Goal: Transaction & Acquisition: Register for event/course

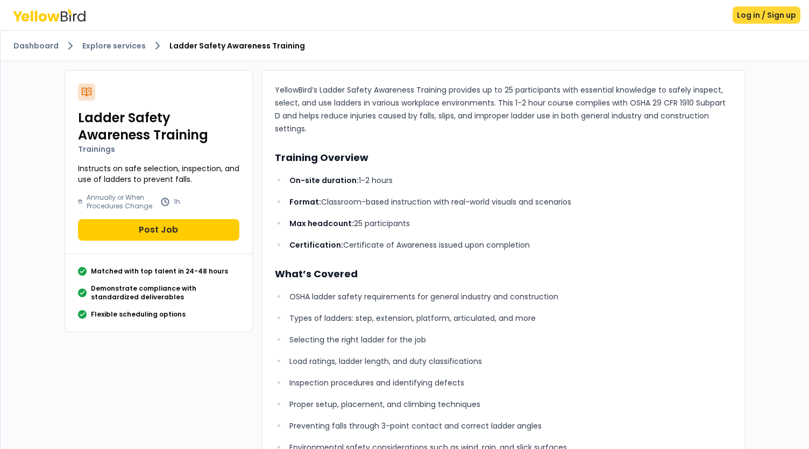
click at [753, 15] on button "Log in / Sign up" at bounding box center [767, 14] width 68 height 17
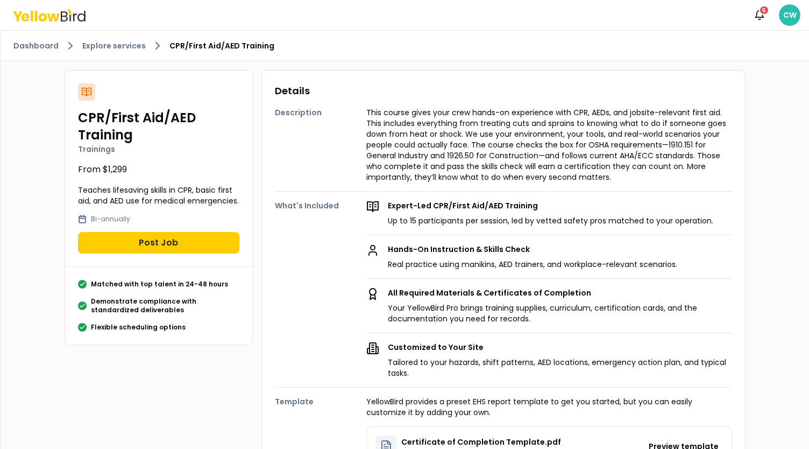
click at [795, 12] on html "Notifications 5 CW Dashboard Explore services CPR/First Aid/AED Training CPR/Fi…" at bounding box center [404, 224] width 809 height 449
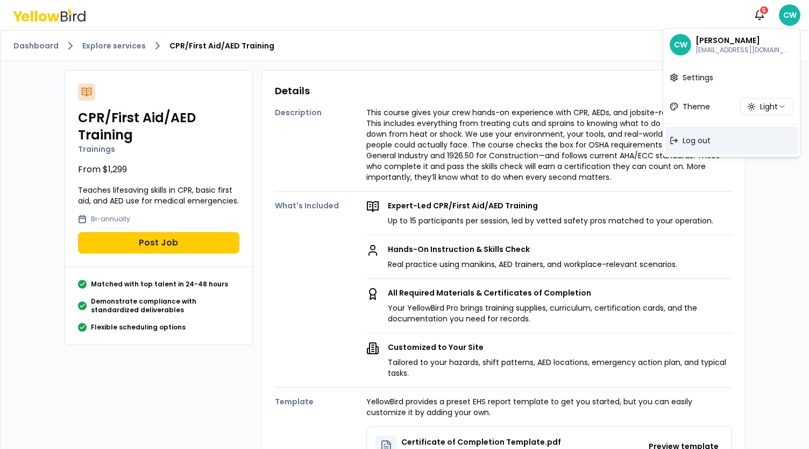
click at [701, 147] on div "Log out" at bounding box center [731, 140] width 132 height 28
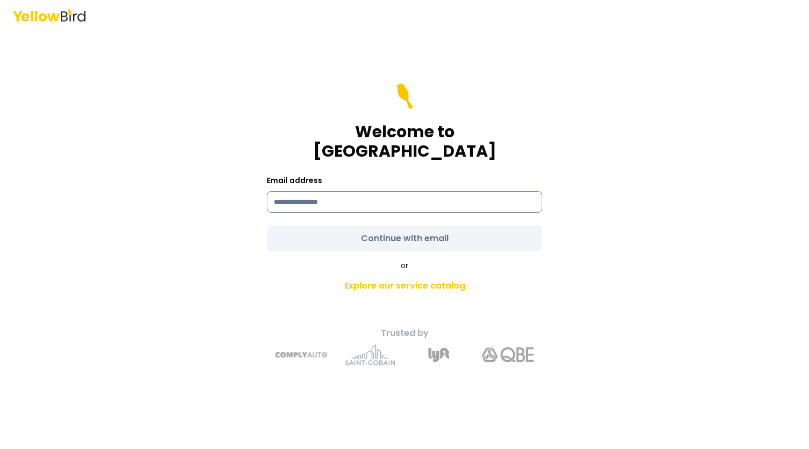
click at [325, 193] on input at bounding box center [404, 202] width 275 height 22
type input "*"
paste input "**********"
click at [398, 193] on input "**********" at bounding box center [404, 202] width 275 height 22
type input "**********"
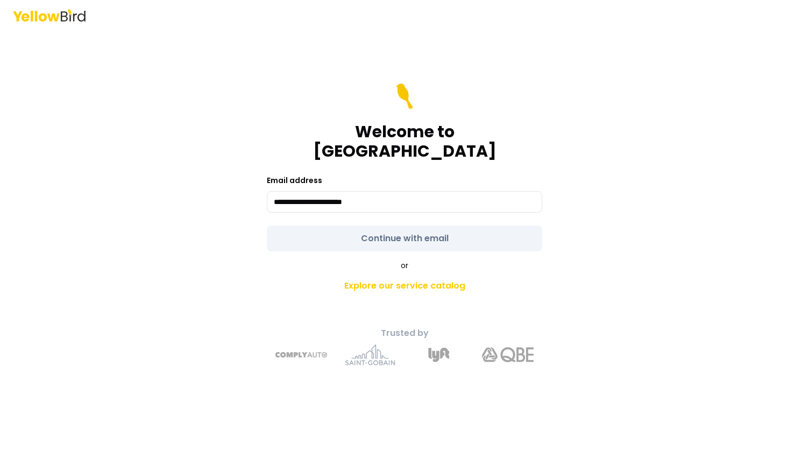
click at [386, 224] on form "**********" at bounding box center [404, 167] width 275 height 168
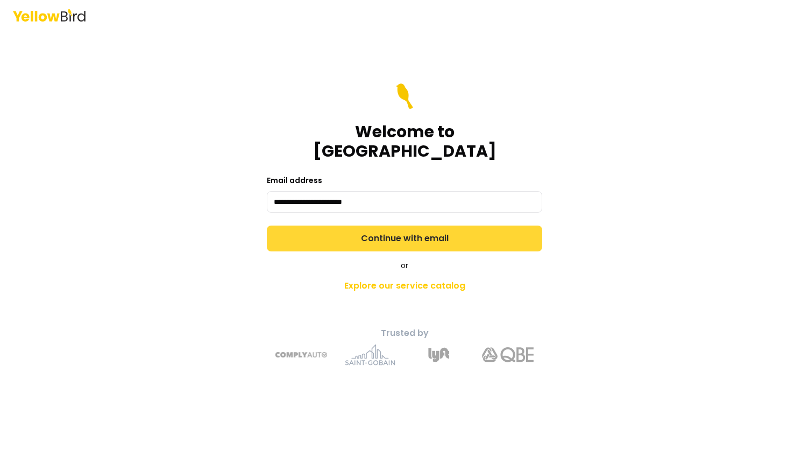
click at [388, 230] on button "Continue with email" at bounding box center [404, 238] width 275 height 26
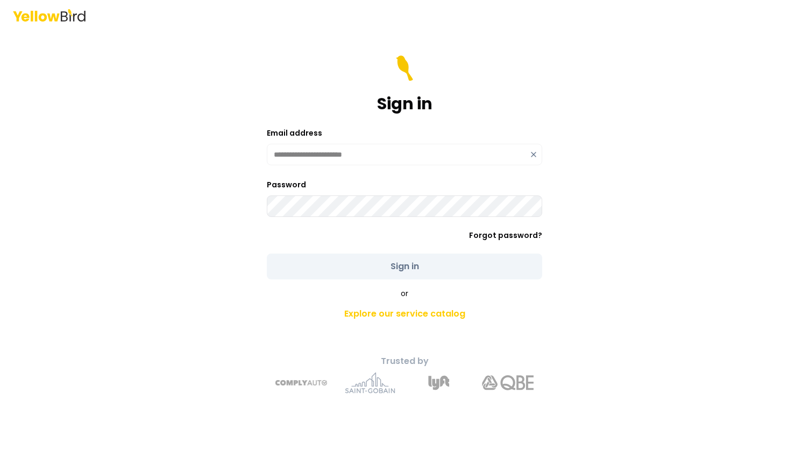
click at [534, 154] on icon at bounding box center [533, 154] width 4 height 4
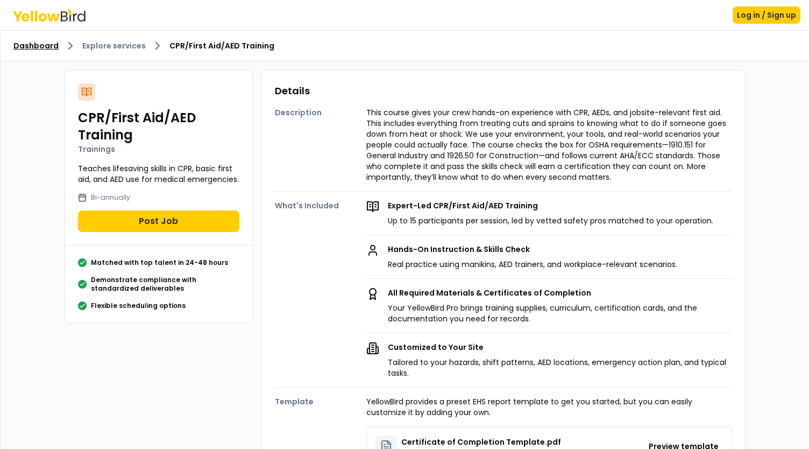
click at [40, 49] on link "Dashboard" at bounding box center [35, 45] width 45 height 11
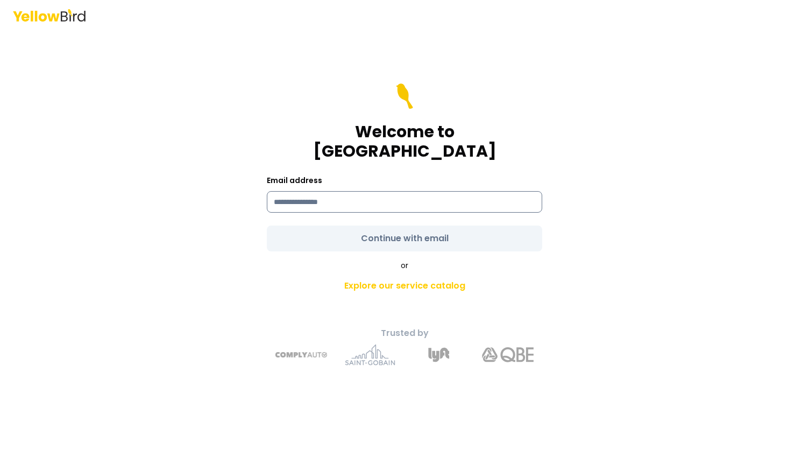
click at [321, 199] on input at bounding box center [404, 202] width 275 height 22
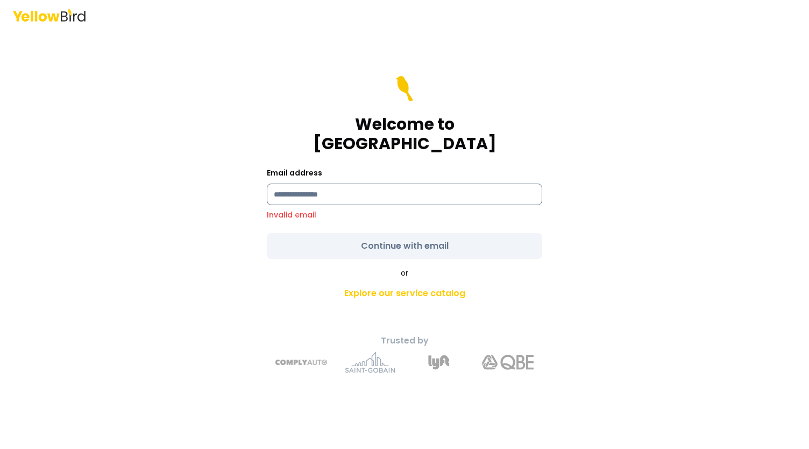
type input "**********"
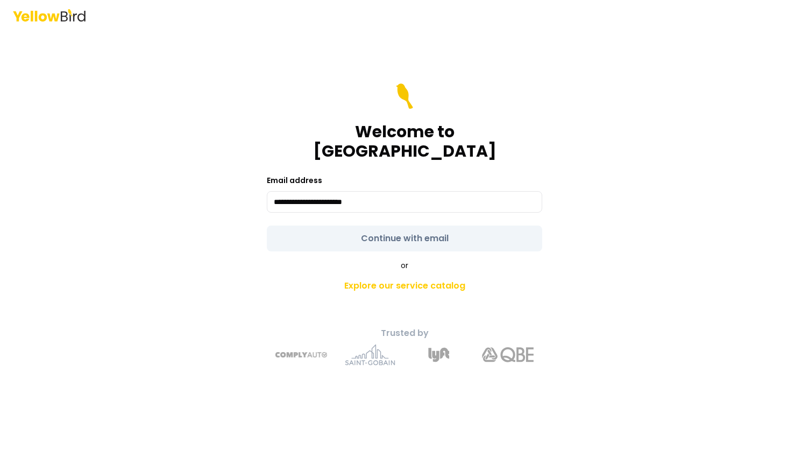
click at [398, 223] on form "**********" at bounding box center [404, 167] width 275 height 168
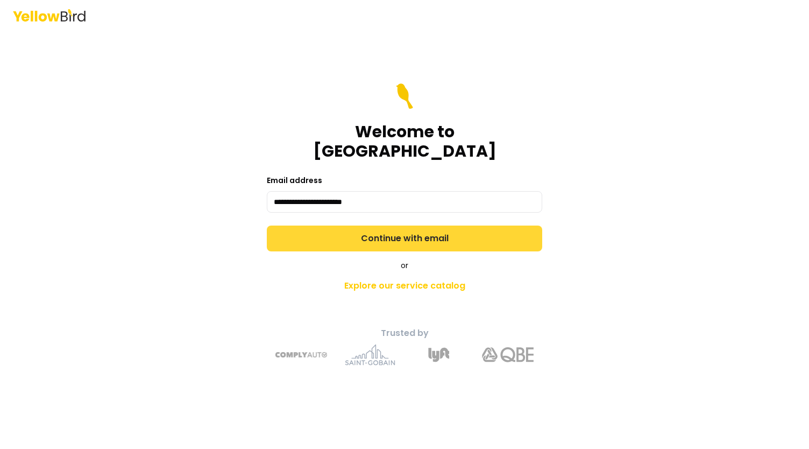
click at [414, 235] on button "Continue with email" at bounding box center [404, 238] width 275 height 26
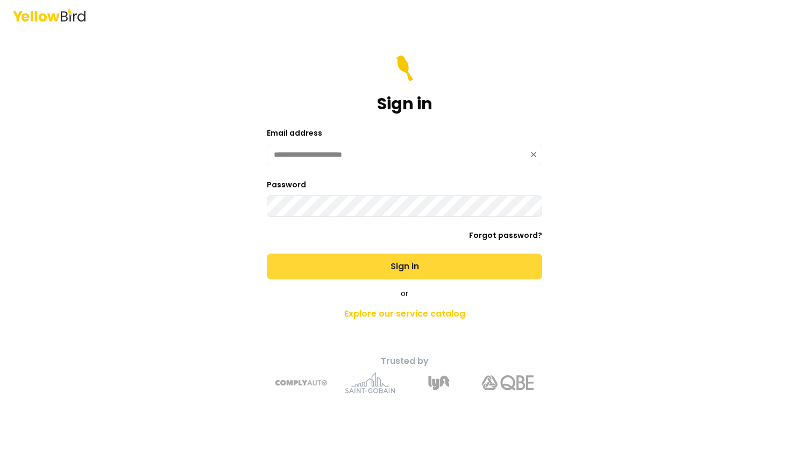
click at [387, 264] on button "Sign in" at bounding box center [404, 266] width 275 height 26
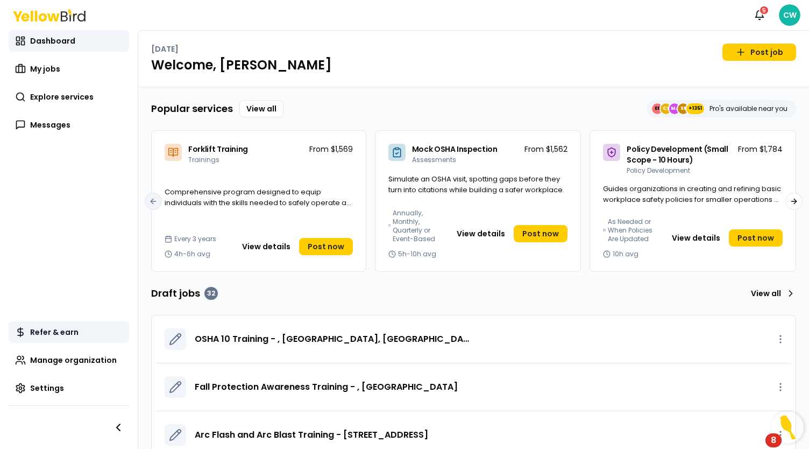
click at [81, 328] on link "Refer & earn" at bounding box center [69, 332] width 120 height 22
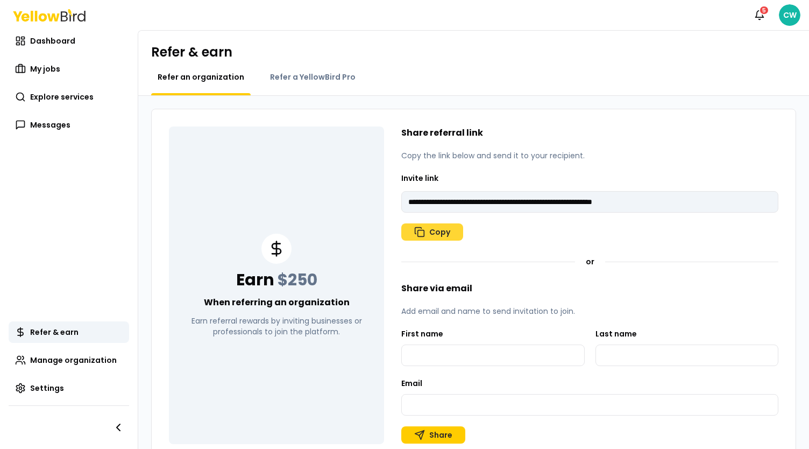
click at [438, 232] on button "Copy" at bounding box center [432, 231] width 62 height 17
click at [65, 42] on span "Dashboard" at bounding box center [52, 41] width 45 height 11
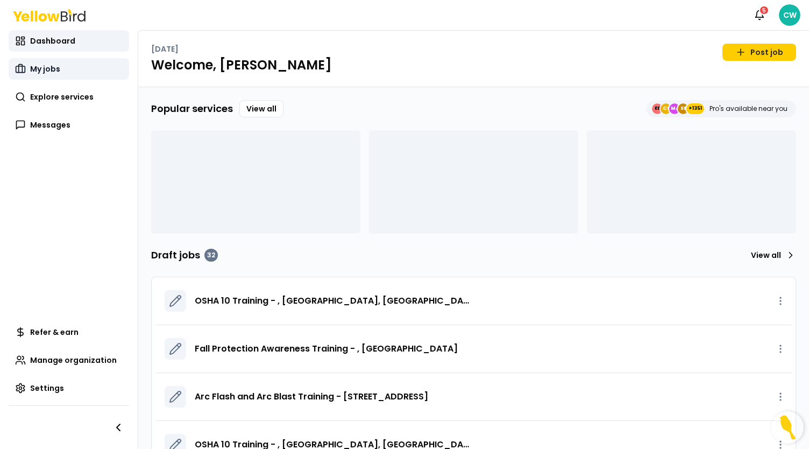
click at [68, 61] on link "My jobs" at bounding box center [69, 69] width 120 height 22
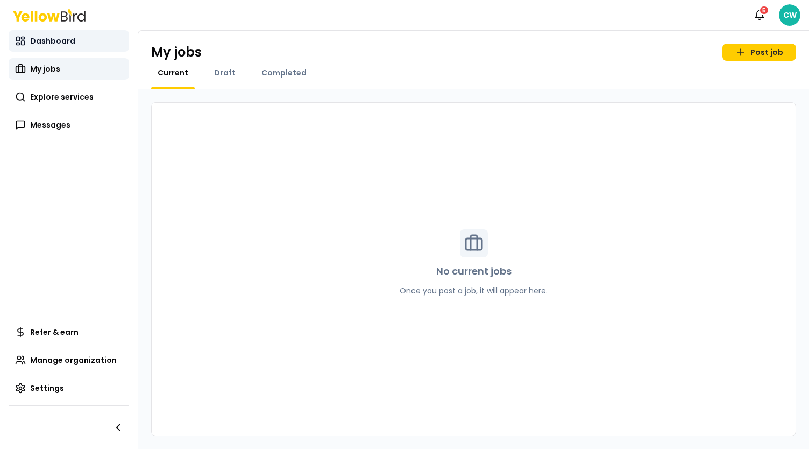
click at [64, 33] on link "Dashboard" at bounding box center [69, 41] width 120 height 22
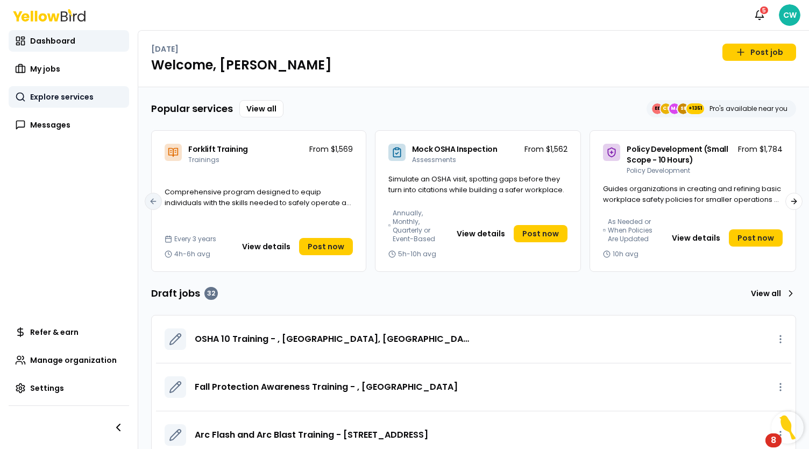
click at [75, 94] on span "Explore services" at bounding box center [61, 96] width 63 height 11
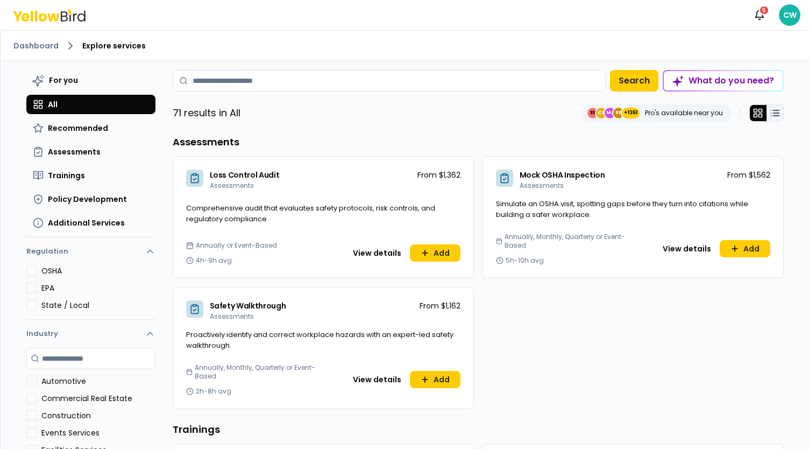
click at [772, 113] on icon at bounding box center [775, 113] width 11 height 11
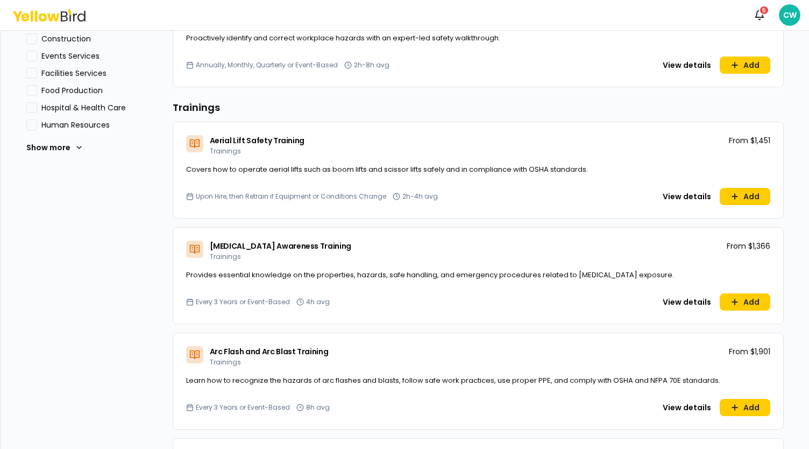
scroll to position [430, 0]
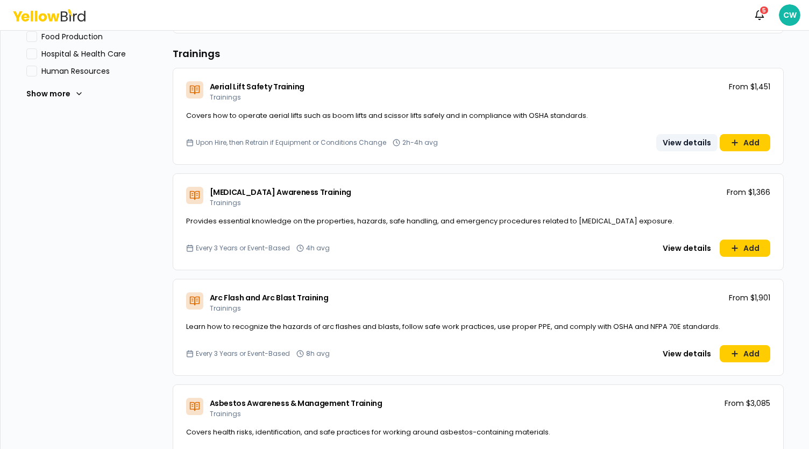
click at [682, 147] on button "View details" at bounding box center [686, 142] width 61 height 17
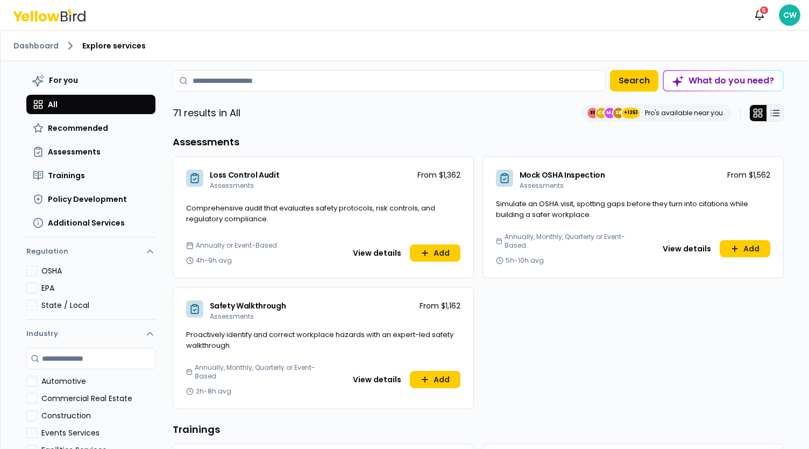
click at [773, 113] on line at bounding box center [776, 113] width 6 height 0
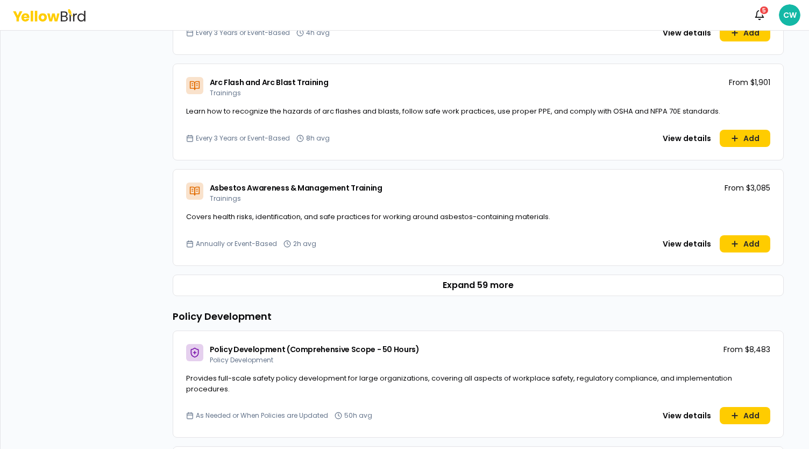
scroll to position [699, 0]
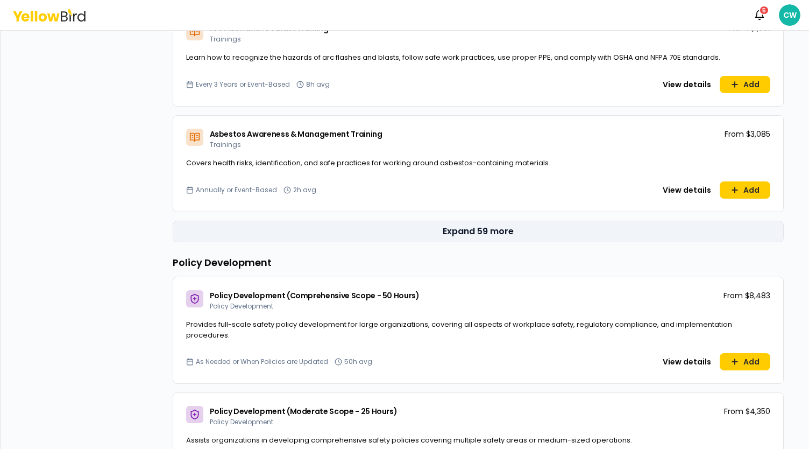
click at [467, 236] on button "Expand 59 more" at bounding box center [478, 232] width 611 height 22
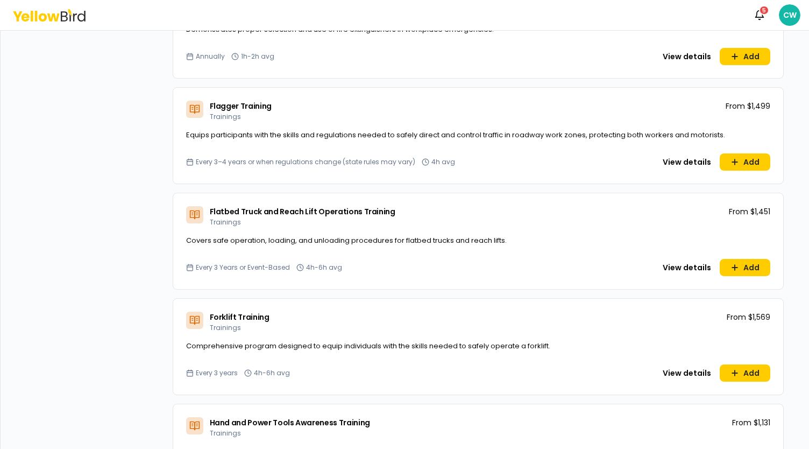
scroll to position [2474, 0]
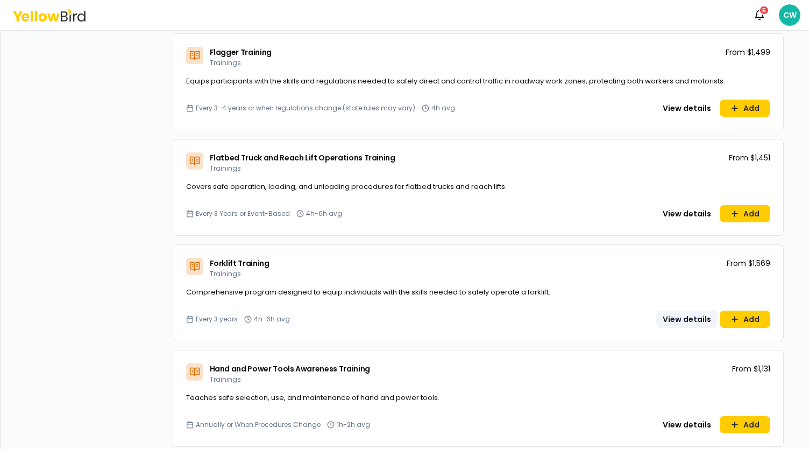
click at [678, 313] on button "View details" at bounding box center [686, 318] width 61 height 17
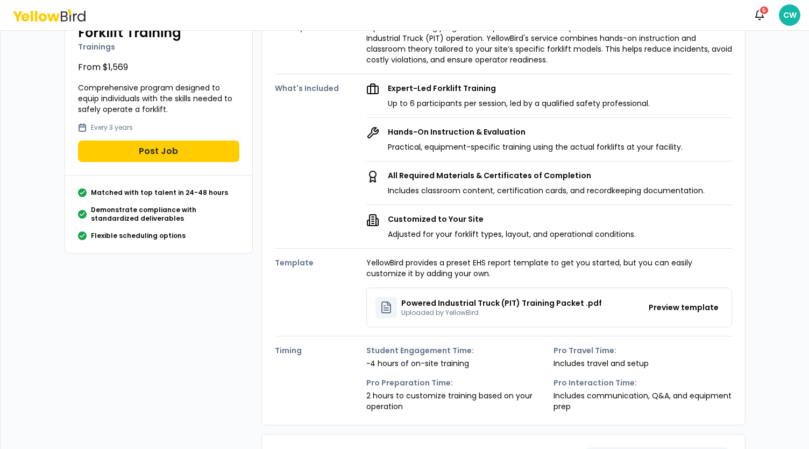
scroll to position [108, 0]
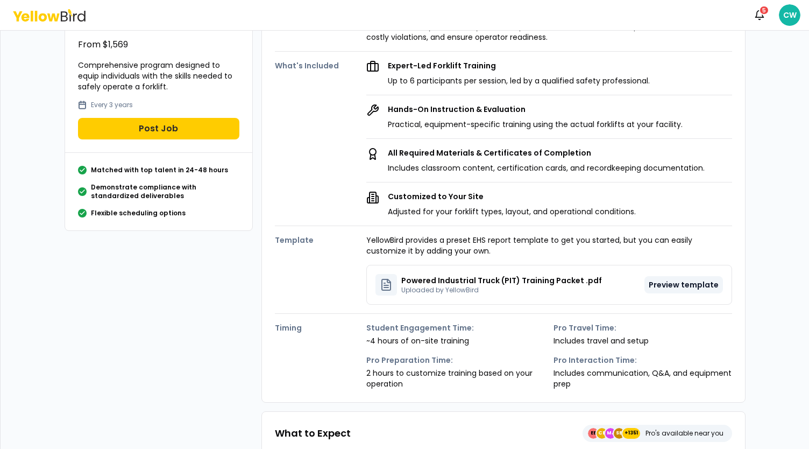
click at [694, 283] on button "Preview template" at bounding box center [683, 284] width 79 height 17
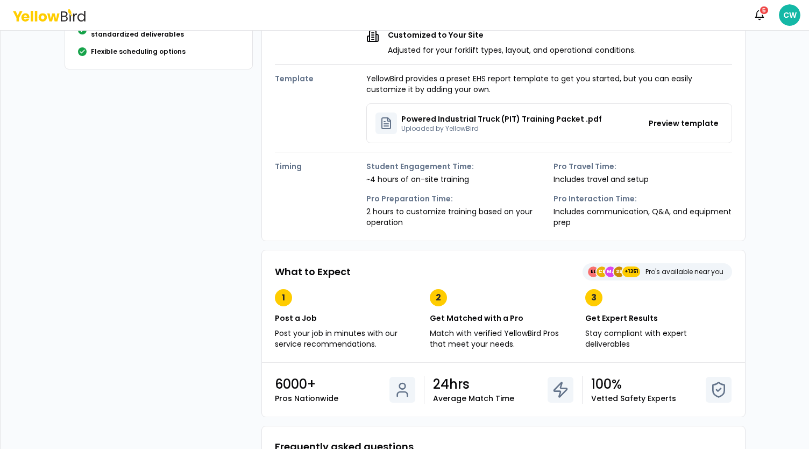
scroll to position [161, 0]
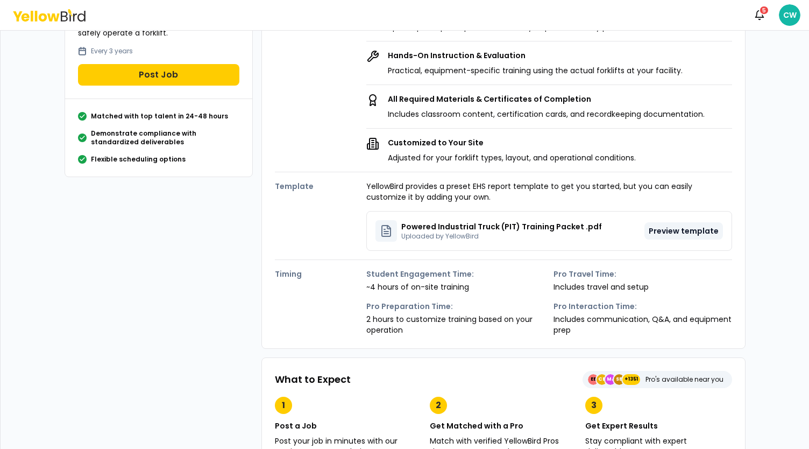
click at [656, 228] on button "Preview template" at bounding box center [683, 230] width 79 height 17
click at [560, 232] on p "Uploaded by YellowBird" at bounding box center [501, 236] width 201 height 9
click at [673, 233] on button "Preview template" at bounding box center [683, 230] width 79 height 17
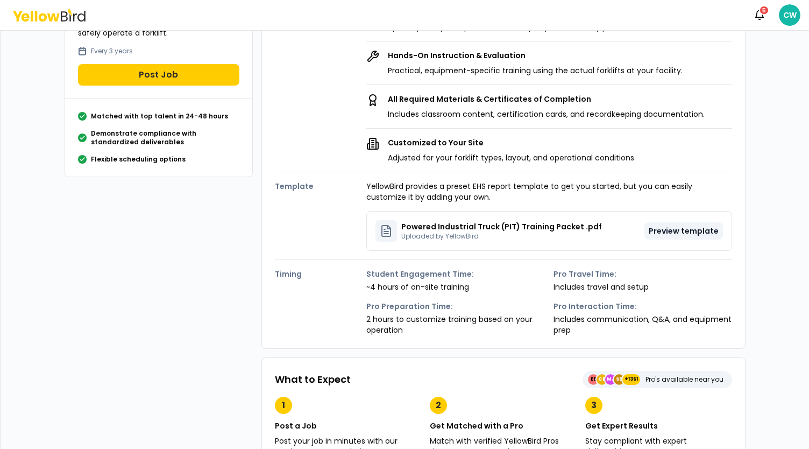
click at [673, 233] on button "Preview template" at bounding box center [683, 230] width 79 height 17
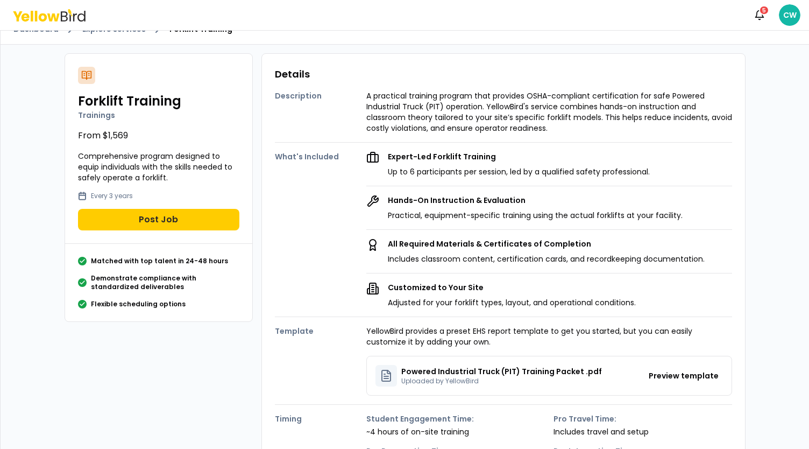
scroll to position [0, 0]
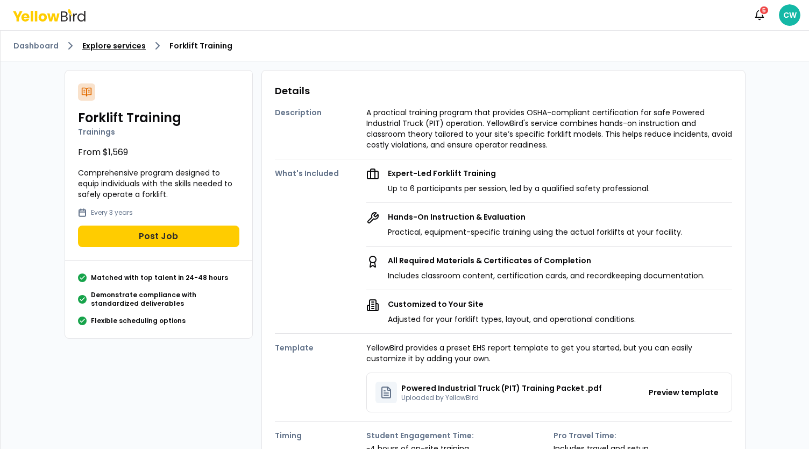
click at [117, 41] on link "Explore services" at bounding box center [113, 45] width 63 height 11
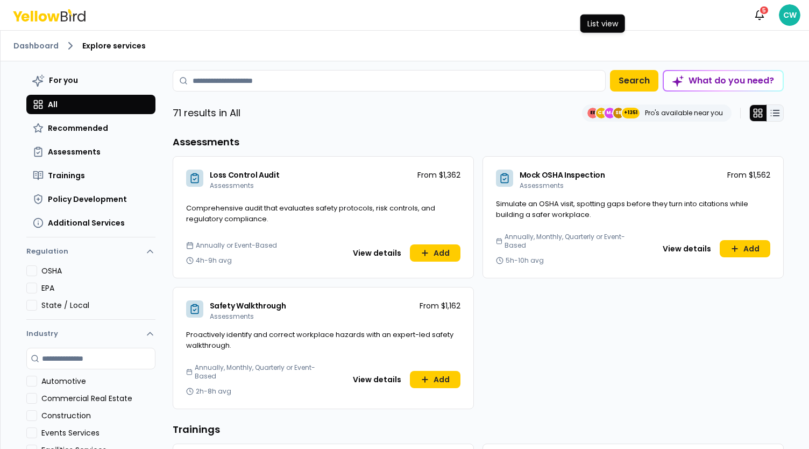
click at [773, 113] on line at bounding box center [776, 113] width 6 height 0
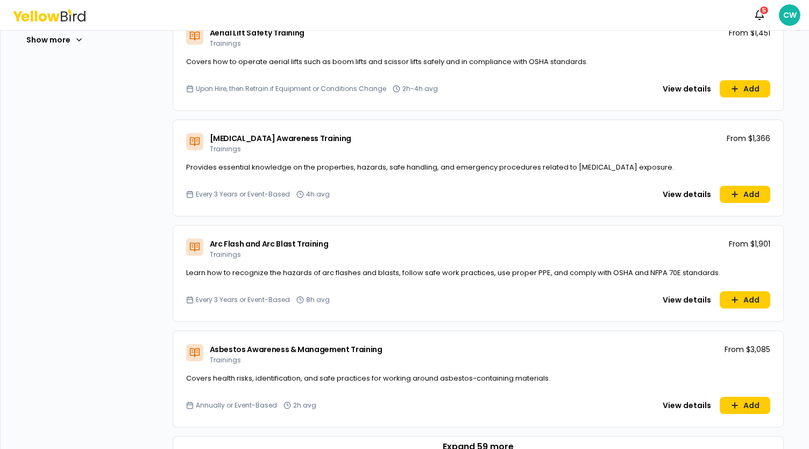
scroll to position [377, 0]
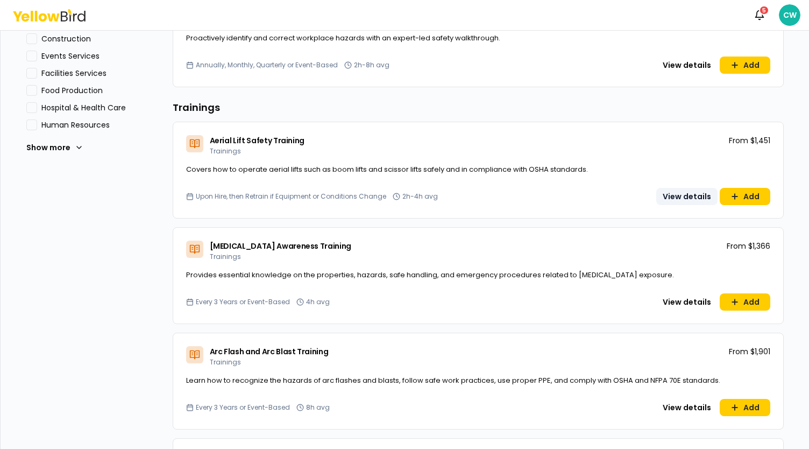
click at [687, 193] on button "View details" at bounding box center [686, 196] width 61 height 17
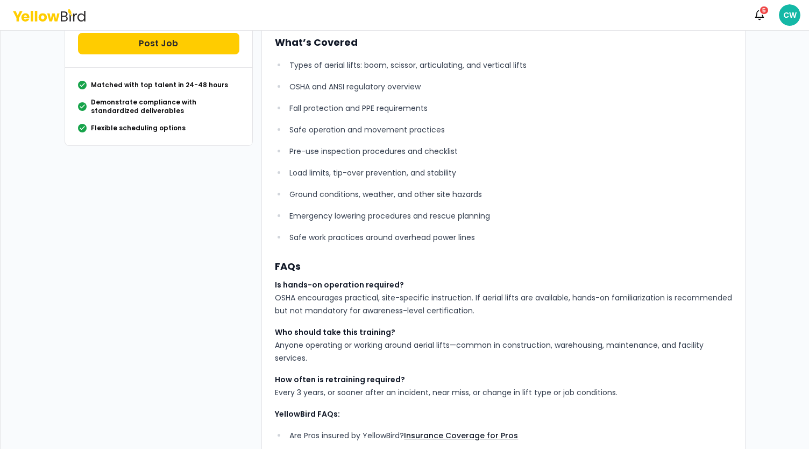
scroll to position [269, 0]
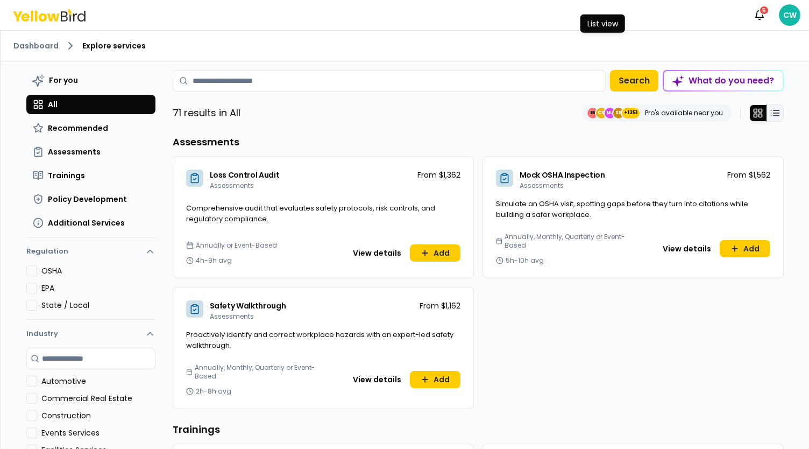
click at [774, 115] on icon at bounding box center [775, 113] width 11 height 11
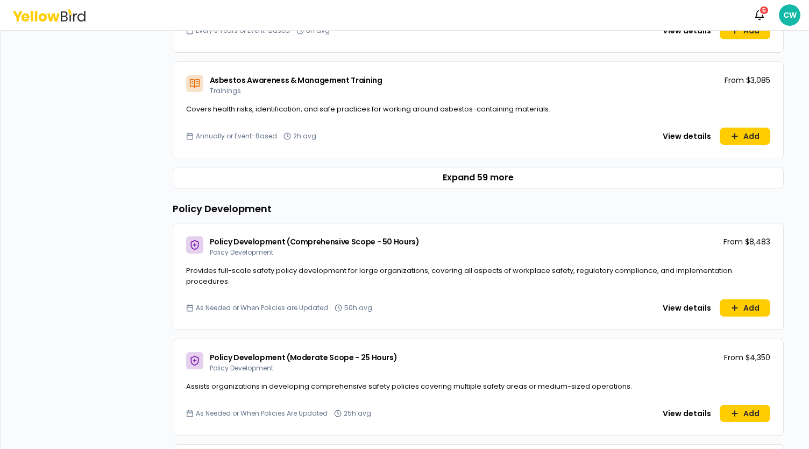
scroll to position [646, 0]
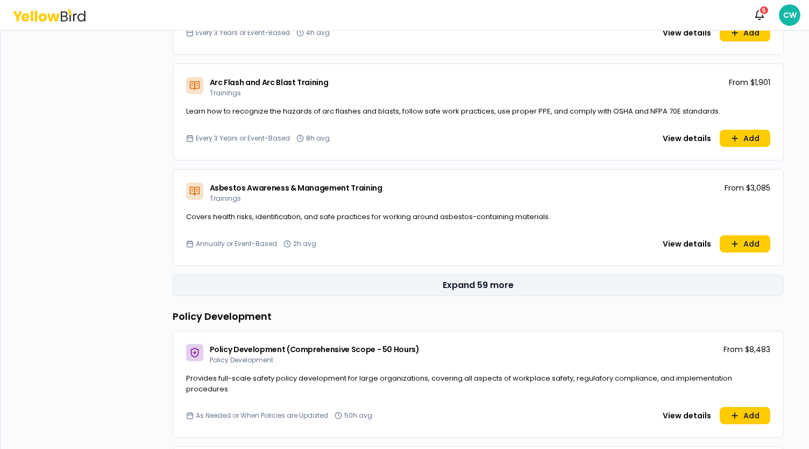
click at [478, 289] on button "Expand 59 more" at bounding box center [478, 285] width 611 height 22
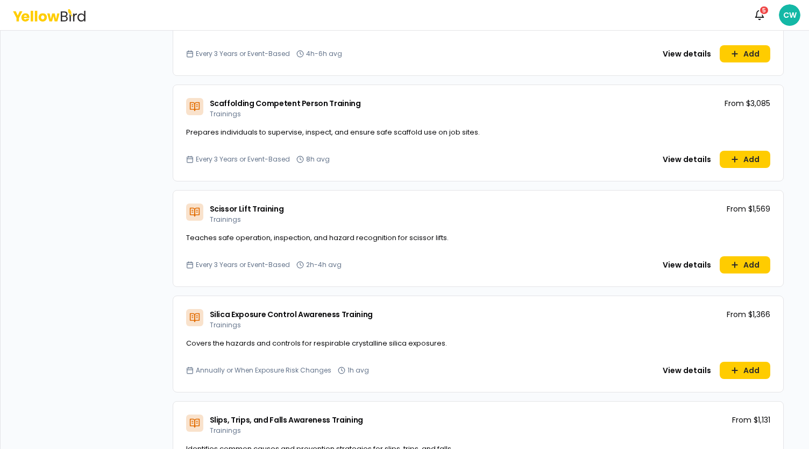
scroll to position [5789, 0]
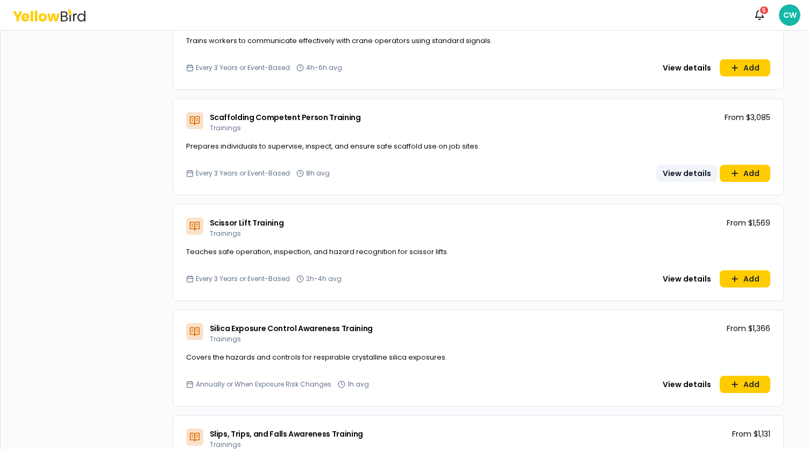
click at [682, 172] on button "View details" at bounding box center [686, 173] width 61 height 17
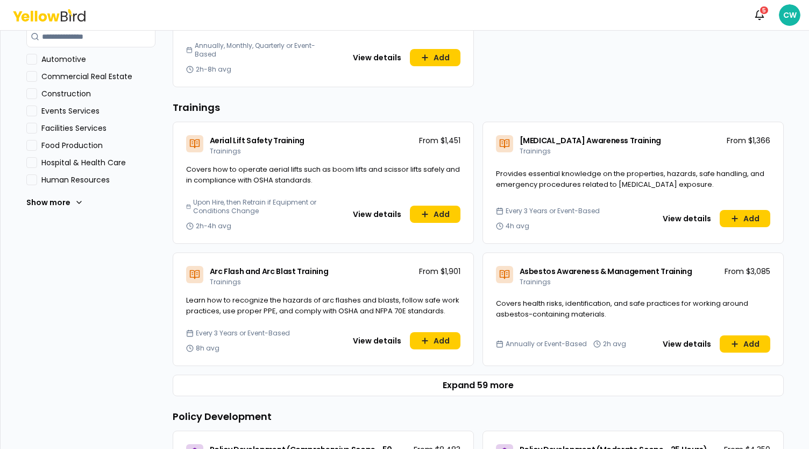
scroll to position [323, 0]
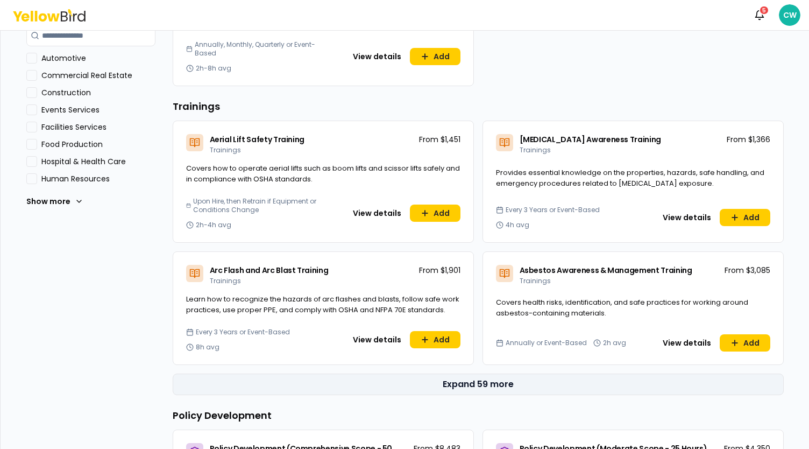
click at [486, 380] on button "Expand 59 more" at bounding box center [478, 384] width 611 height 22
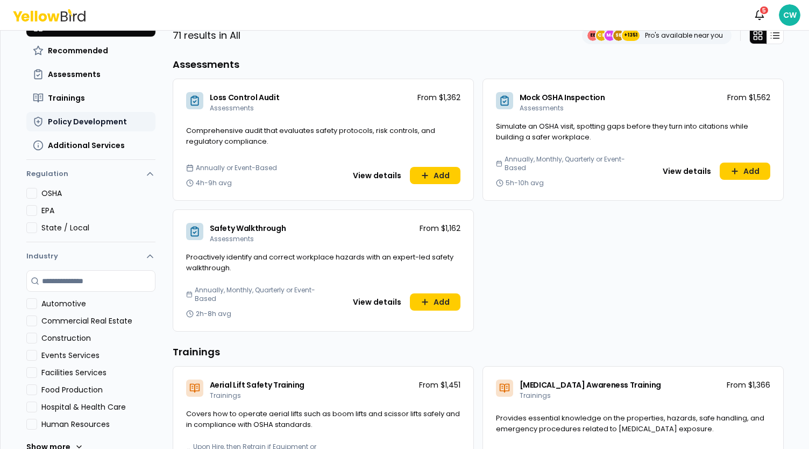
scroll to position [54, 0]
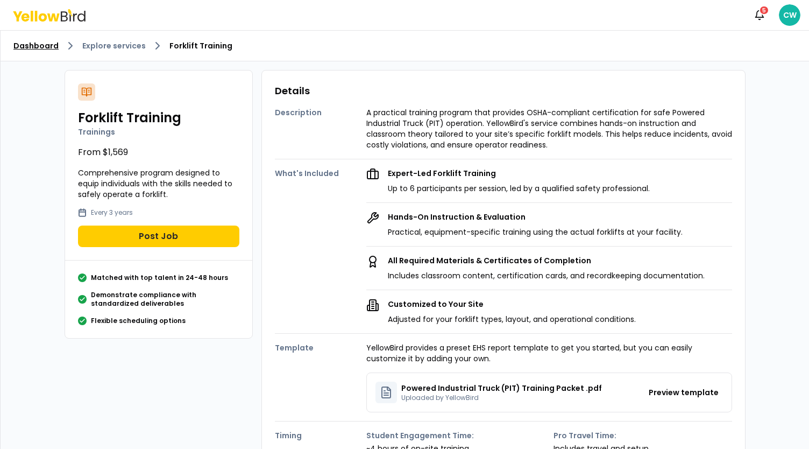
click at [27, 47] on link "Dashboard" at bounding box center [35, 45] width 45 height 11
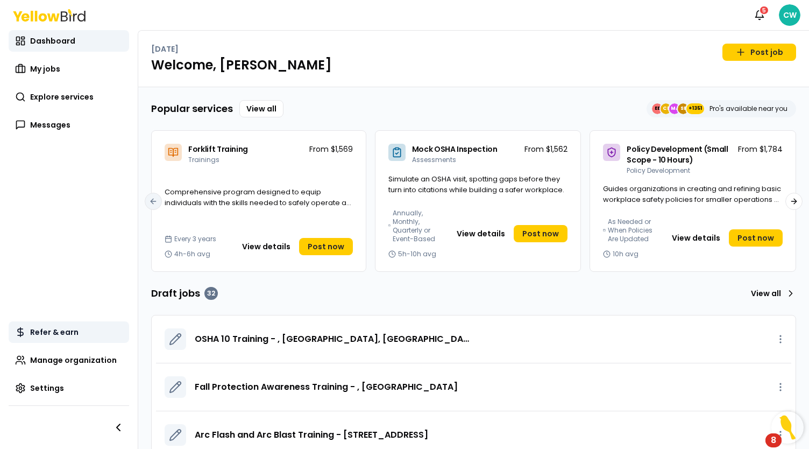
click at [99, 330] on link "Refer & earn" at bounding box center [69, 332] width 120 height 22
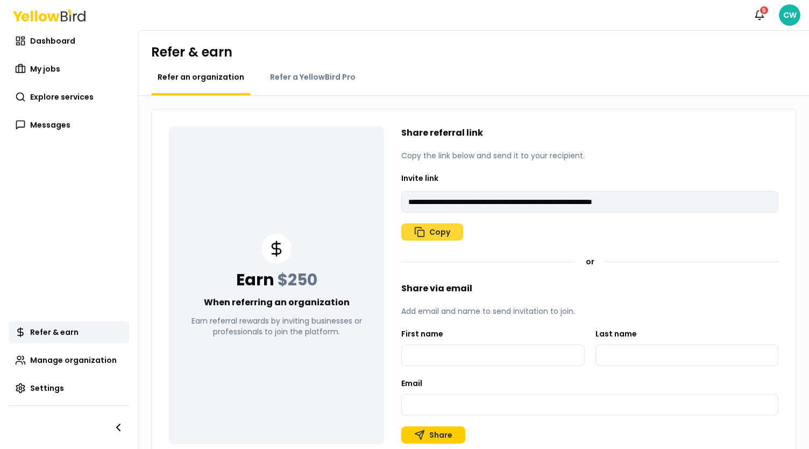
click at [436, 236] on button "Copy" at bounding box center [432, 231] width 62 height 17
click at [60, 42] on span "Dashboard" at bounding box center [52, 41] width 45 height 11
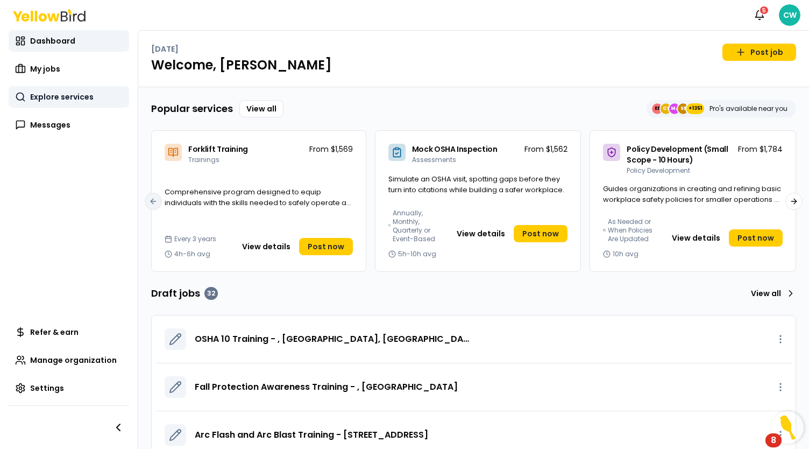
click at [46, 100] on span "Explore services" at bounding box center [61, 96] width 63 height 11
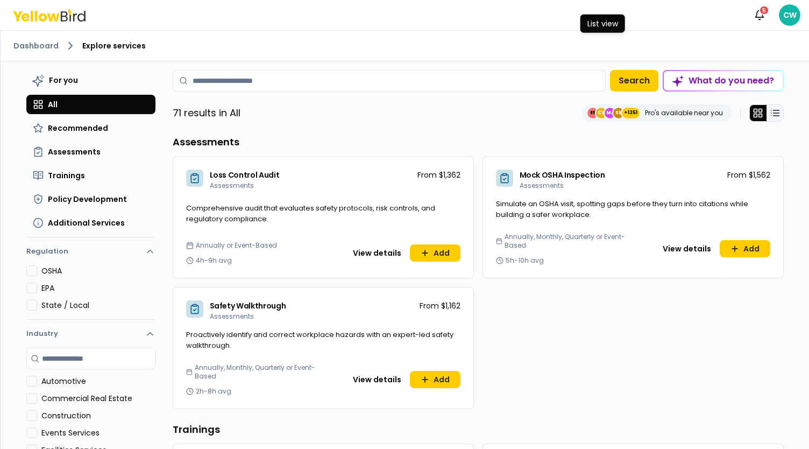
click at [771, 114] on icon at bounding box center [775, 113] width 11 height 11
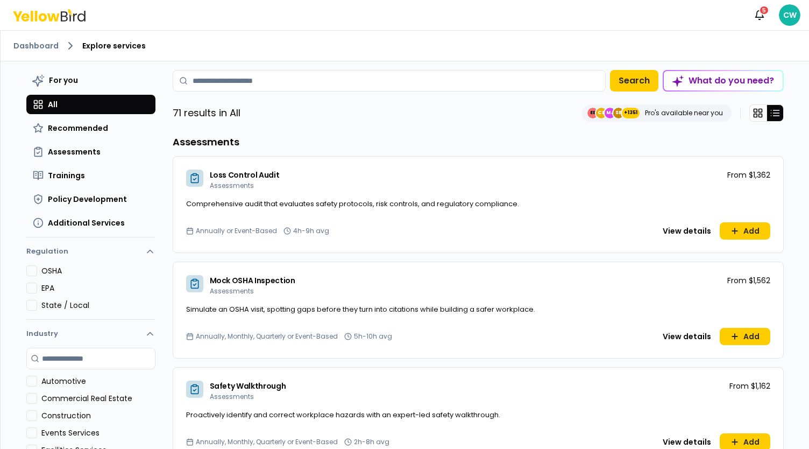
click at [770, 114] on icon at bounding box center [775, 113] width 11 height 11
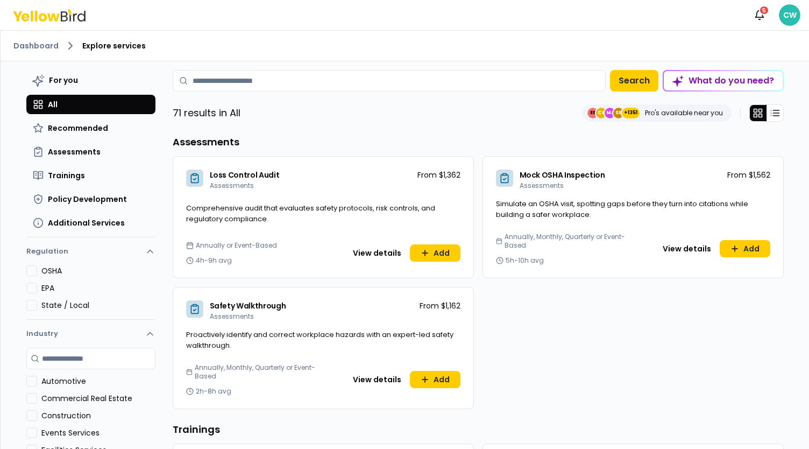
click at [793, 15] on html "Notifications 5 CW Dashboard Explore services For you All Recommended Assessmen…" at bounding box center [404, 224] width 809 height 449
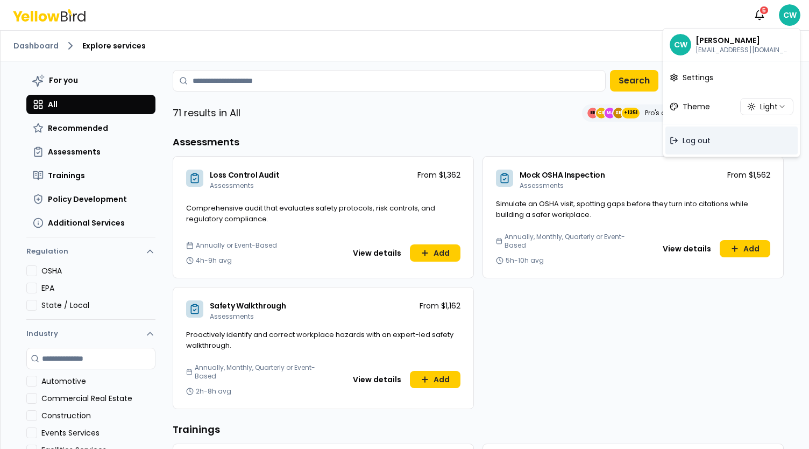
click at [707, 132] on div "Log out" at bounding box center [731, 140] width 132 height 28
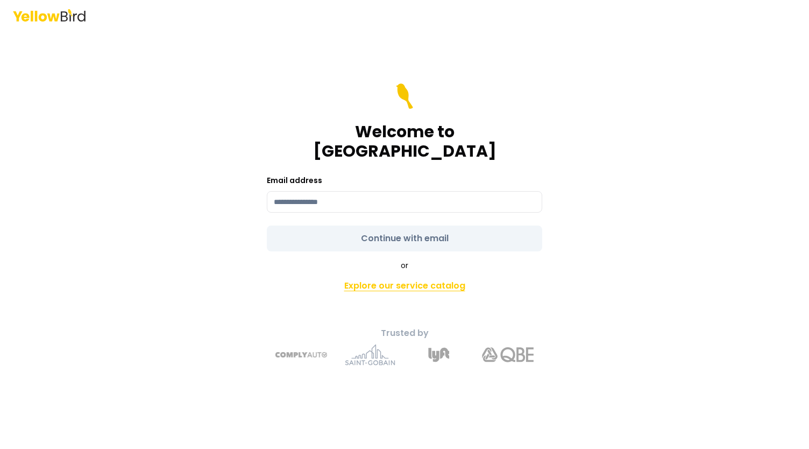
click at [420, 275] on link "Explore our service catalog" at bounding box center [404, 286] width 379 height 22
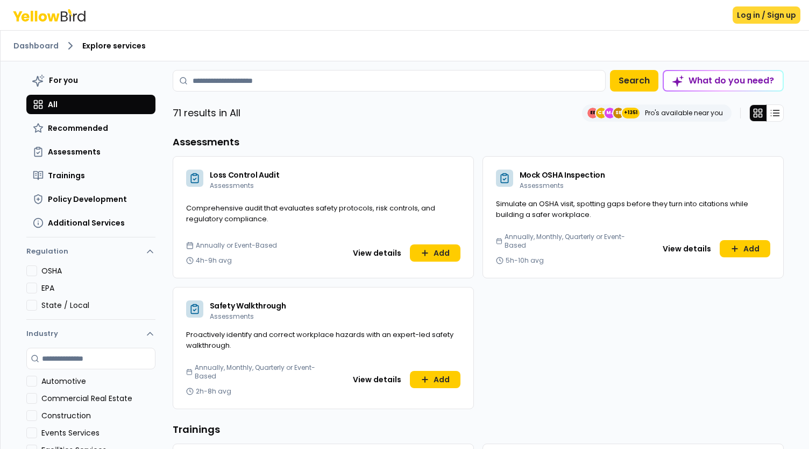
click at [776, 18] on button "Log in / Sign up" at bounding box center [767, 14] width 68 height 17
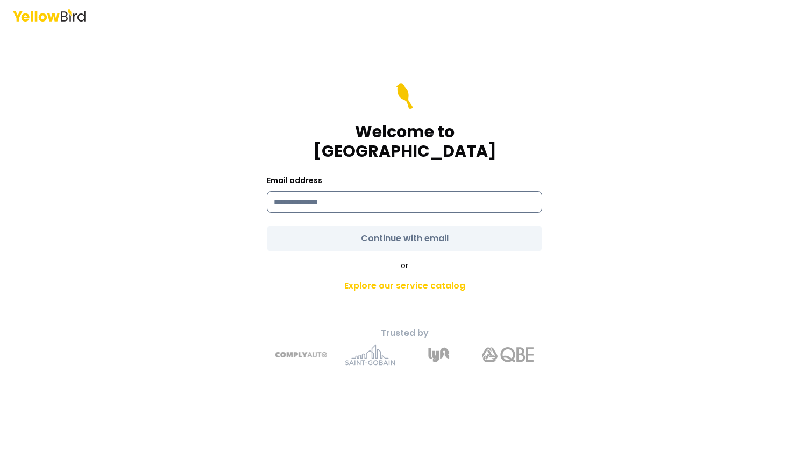
click at [310, 197] on input at bounding box center [404, 202] width 275 height 22
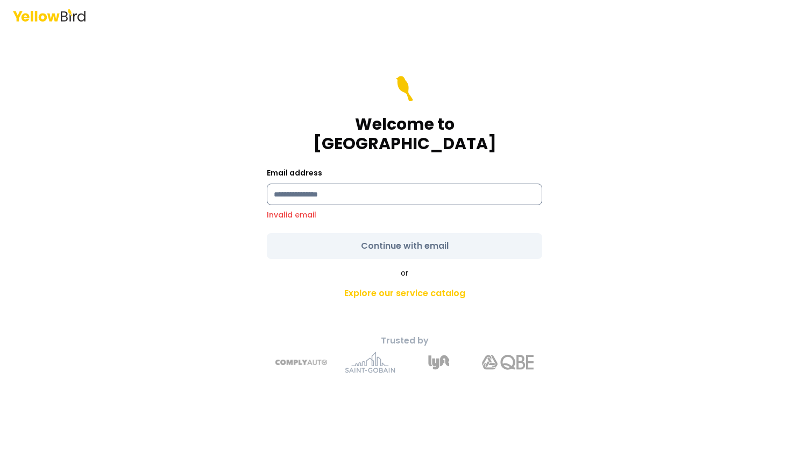
click at [387, 186] on input at bounding box center [404, 194] width 275 height 22
paste input "**********"
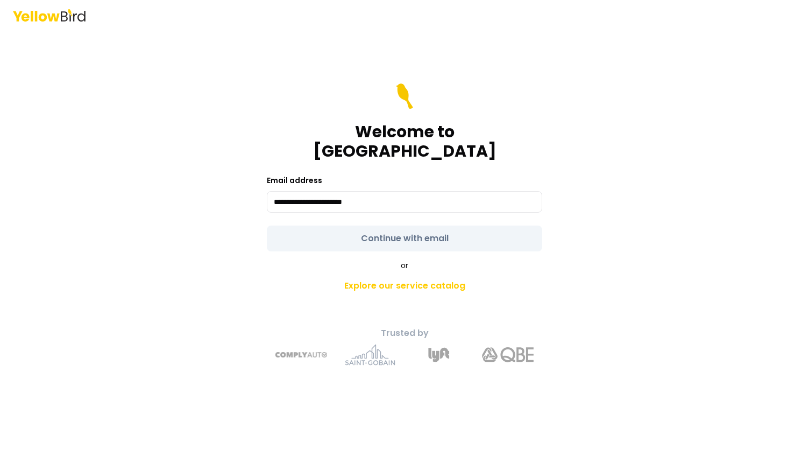
type input "**********"
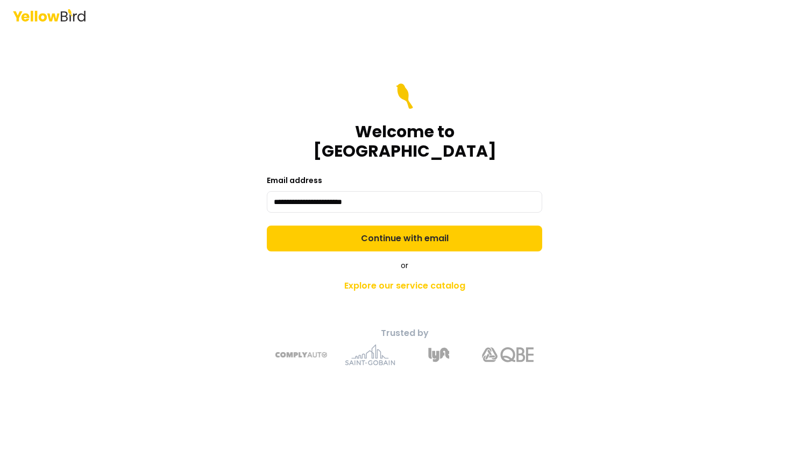
click at [404, 231] on form "**********" at bounding box center [404, 167] width 275 height 168
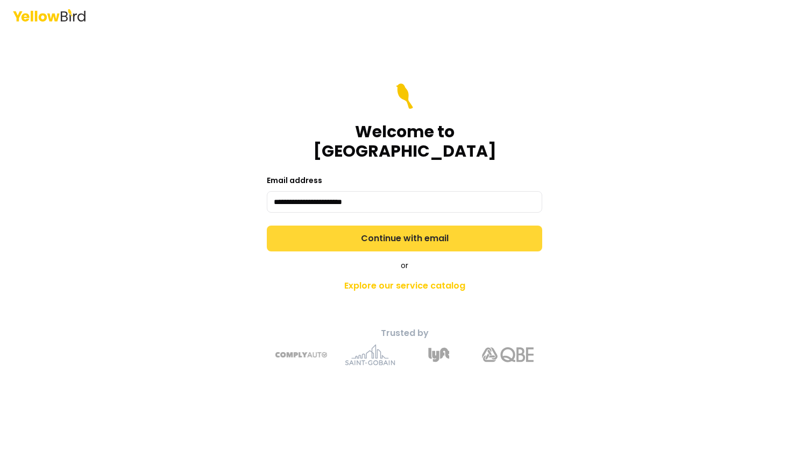
click at [399, 231] on button "Continue with email" at bounding box center [404, 238] width 275 height 26
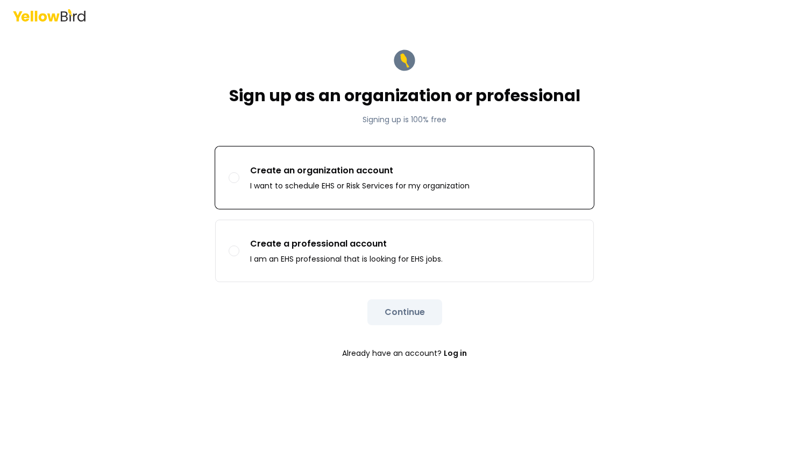
click at [235, 178] on button "Create an organization account I want to schedule EHS or Risk Services for my o…" at bounding box center [234, 177] width 11 height 11
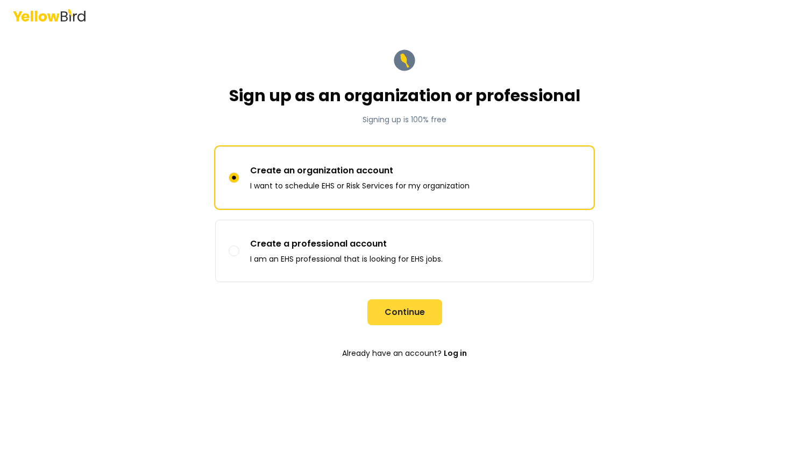
click at [410, 313] on button "Continue" at bounding box center [404, 312] width 75 height 26
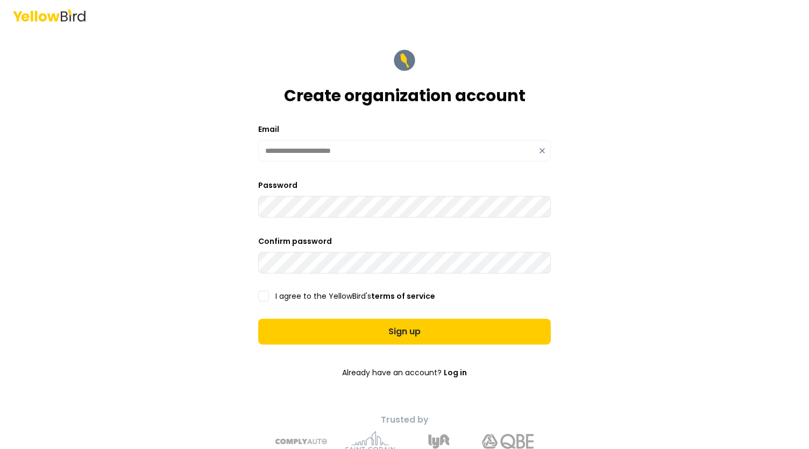
click at [706, 273] on div "**********" at bounding box center [404, 224] width 809 height 449
click at [260, 292] on button "I agree to the YellowBird's terms of service" at bounding box center [263, 295] width 11 height 11
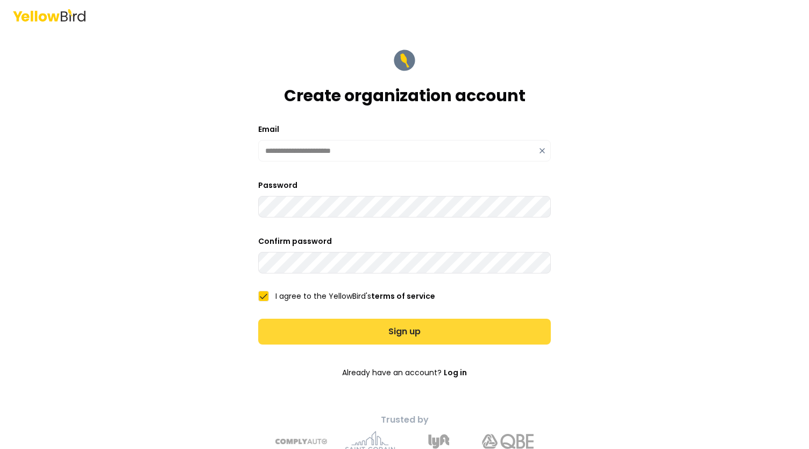
click at [403, 331] on button "Sign up" at bounding box center [404, 331] width 293 height 26
